Goal: Information Seeking & Learning: Stay updated

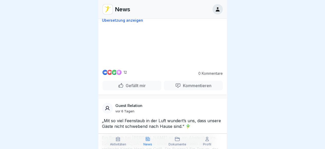
scroll to position [562, 0]
click at [161, 65] on video at bounding box center [162, 46] width 77 height 39
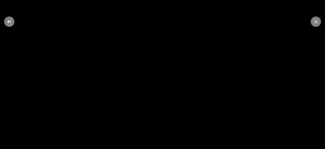
click at [318, 23] on div at bounding box center [316, 21] width 10 height 10
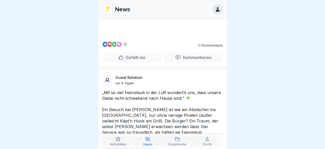
scroll to position [590, 0]
click at [157, 38] on video at bounding box center [162, 18] width 77 height 39
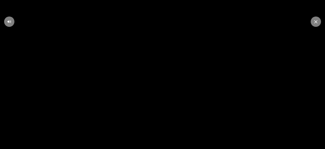
click at [315, 25] on div at bounding box center [316, 21] width 10 height 10
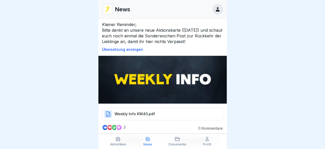
scroll to position [279, 0]
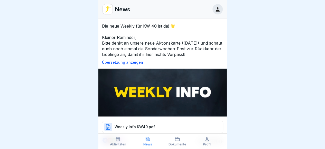
click at [140, 124] on p "Weekly Info KW40.pdf" at bounding box center [135, 126] width 40 height 5
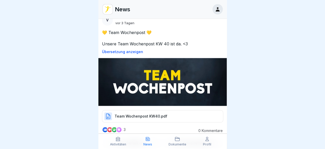
scroll to position [116, 0]
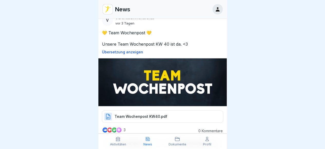
click at [159, 114] on p "Team Wochenpost KW40.pdf" at bounding box center [141, 116] width 53 height 5
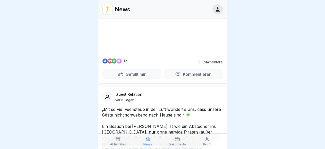
scroll to position [573, 0]
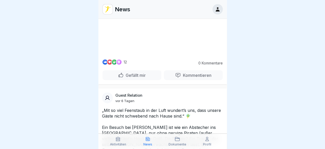
click at [173, 55] on video at bounding box center [162, 35] width 77 height 39
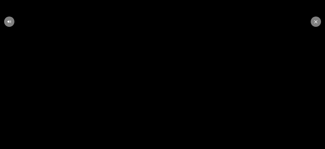
click at [176, 81] on video at bounding box center [162, 74] width 325 height 149
click at [161, 75] on icon at bounding box center [163, 74] width 14 height 14
click at [161, 75] on icon at bounding box center [163, 74] width 10 height 10
click at [167, 76] on icon at bounding box center [163, 74] width 14 height 14
click at [166, 76] on icon at bounding box center [163, 74] width 6 height 7
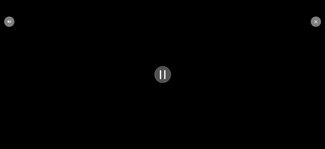
click at [316, 21] on icon at bounding box center [315, 21] width 3 height 3
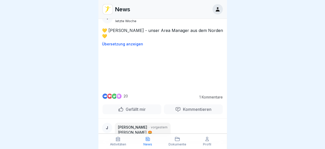
scroll to position [1034, 0]
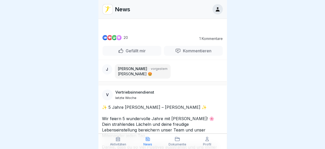
click at [153, 30] on video at bounding box center [162, 11] width 77 height 39
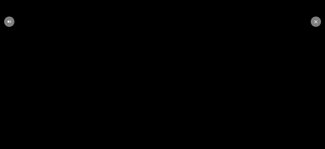
scroll to position [0, 0]
click at [314, 23] on div at bounding box center [316, 21] width 10 height 10
